Goal: Task Accomplishment & Management: Manage account settings

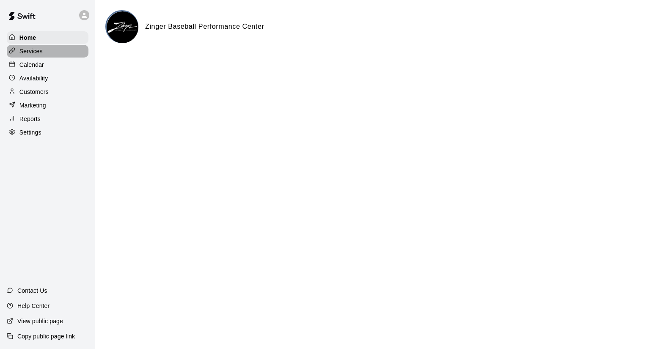
click at [39, 55] on p "Services" at bounding box center [30, 51] width 23 height 8
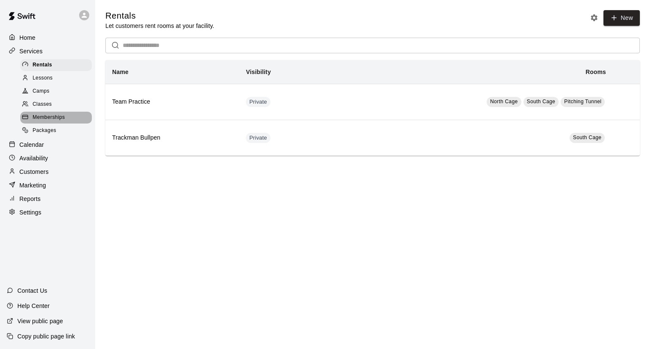
click at [58, 119] on span "Memberships" at bounding box center [49, 117] width 32 height 8
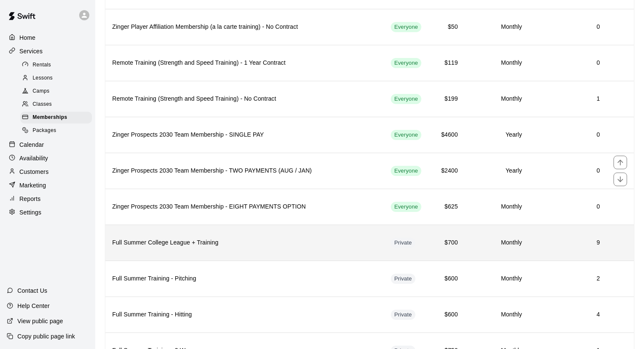
scroll to position [388, 0]
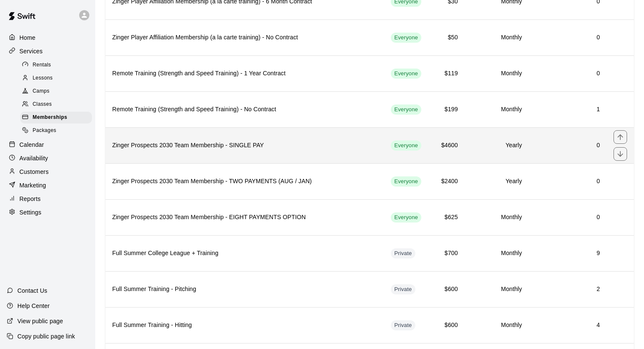
click at [211, 146] on h6 "Zinger Prospects 2030 Team Membership - SINGLE PAY" at bounding box center [244, 145] width 265 height 9
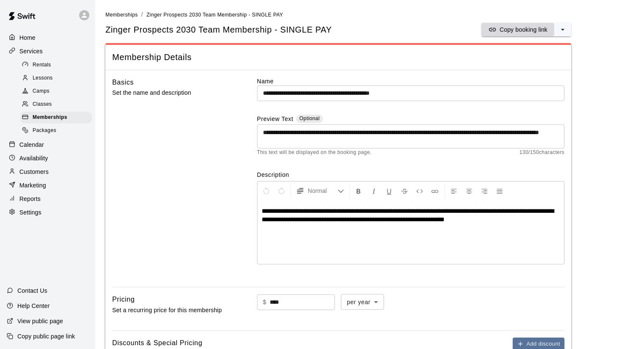
click at [519, 30] on p "Copy booking link" at bounding box center [523, 29] width 48 height 8
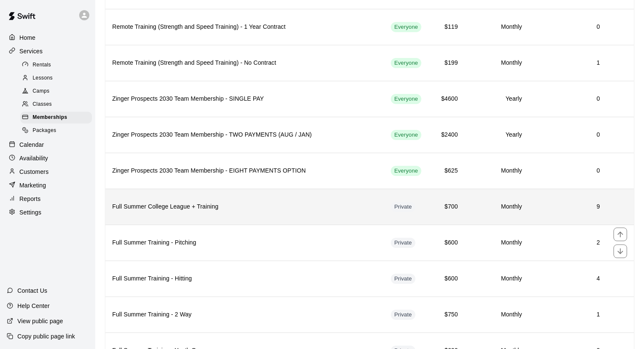
scroll to position [423, 0]
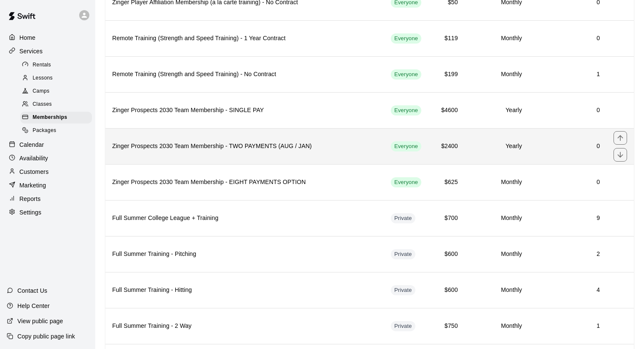
click at [313, 151] on h6 "Zinger Prospects 2030 Team Membership - TWO PAYMENTS (AUG / JAN)" at bounding box center [244, 146] width 265 height 9
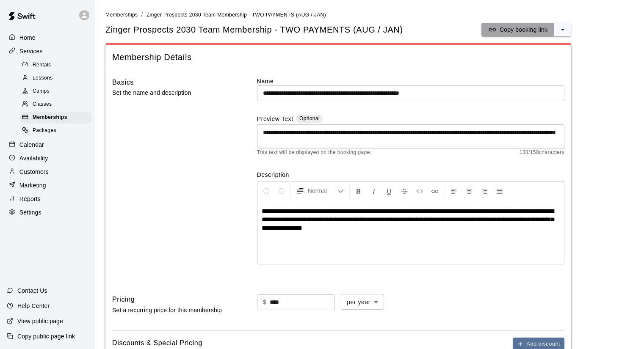
click at [513, 28] on p "Copy booking link" at bounding box center [523, 29] width 48 height 8
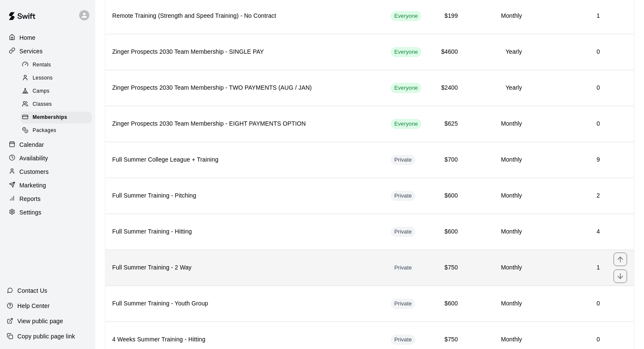
scroll to position [466, 0]
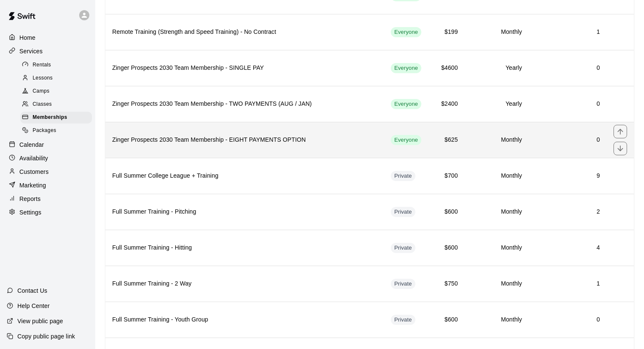
click at [320, 140] on h6 "Zinger Prospects 2030 Team Membership - EIGHT PAYMENTS OPTION" at bounding box center [244, 139] width 265 height 9
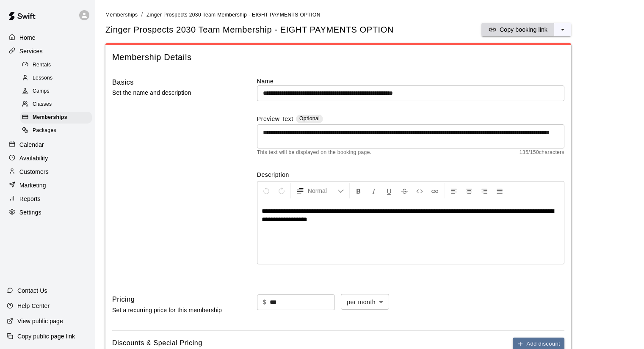
click at [499, 31] on p "Copy booking link" at bounding box center [523, 29] width 48 height 8
